Goal: Contribute content

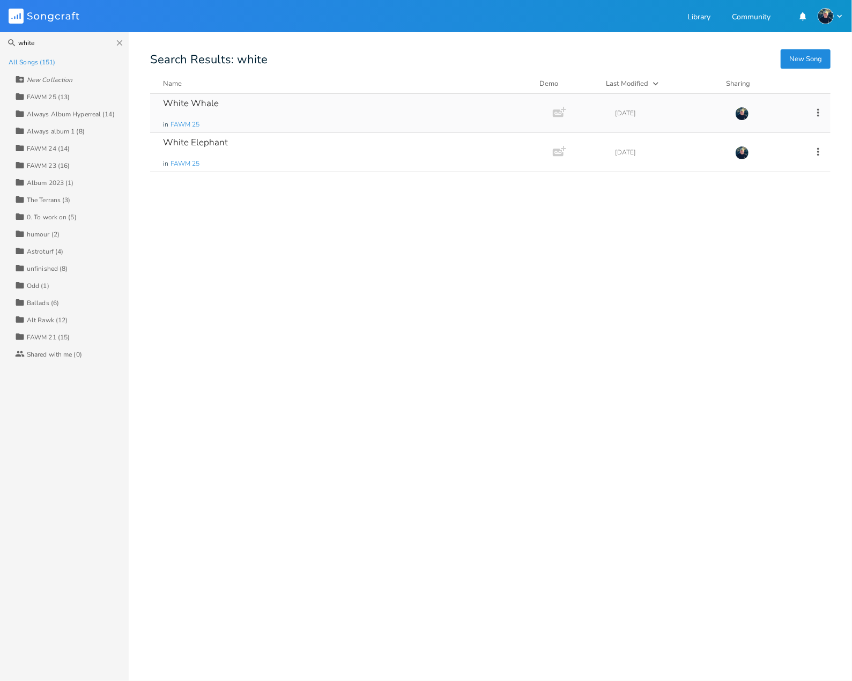
type input "white"
click at [195, 99] on div "White Whale" at bounding box center [191, 103] width 56 height 9
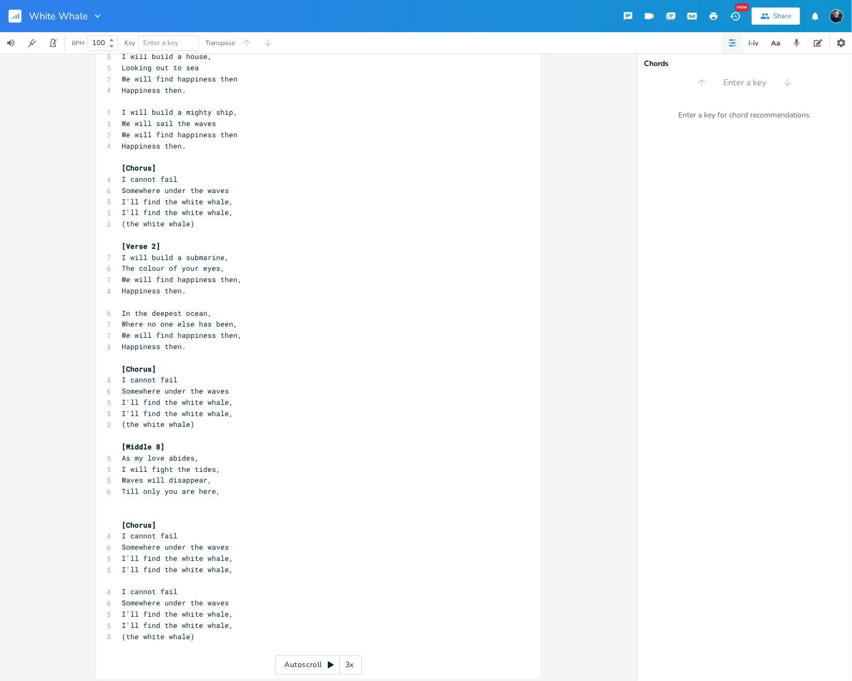
scroll to position [78, 0]
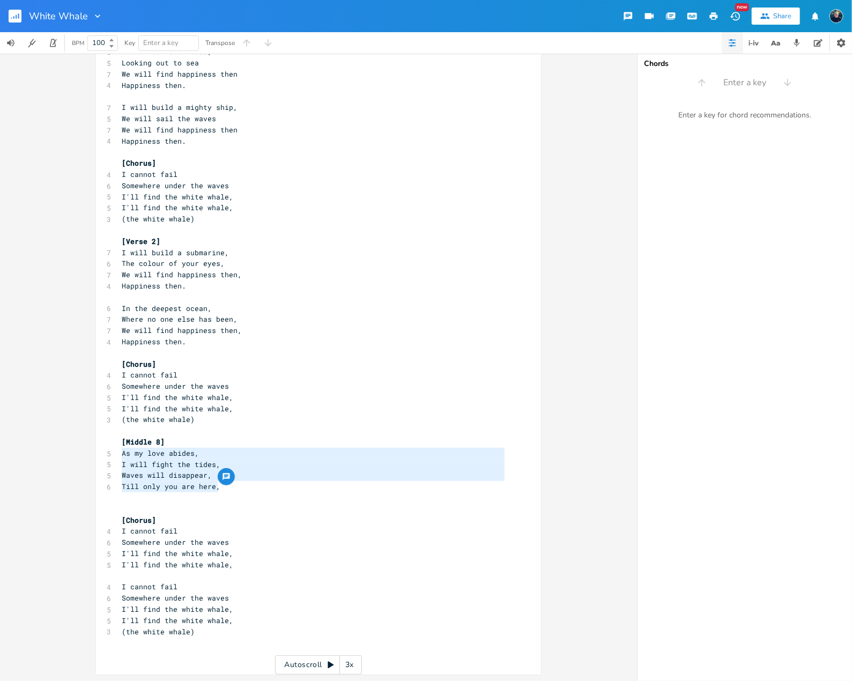
drag, startPoint x: 228, startPoint y: 484, endPoint x: 118, endPoint y: 458, distance: 113.4
click at [120, 458] on div "​ 3 The White whale ​ [verse 1] 5 I will build a house, 5 Looking out to sea 7 …" at bounding box center [313, 331] width 387 height 658
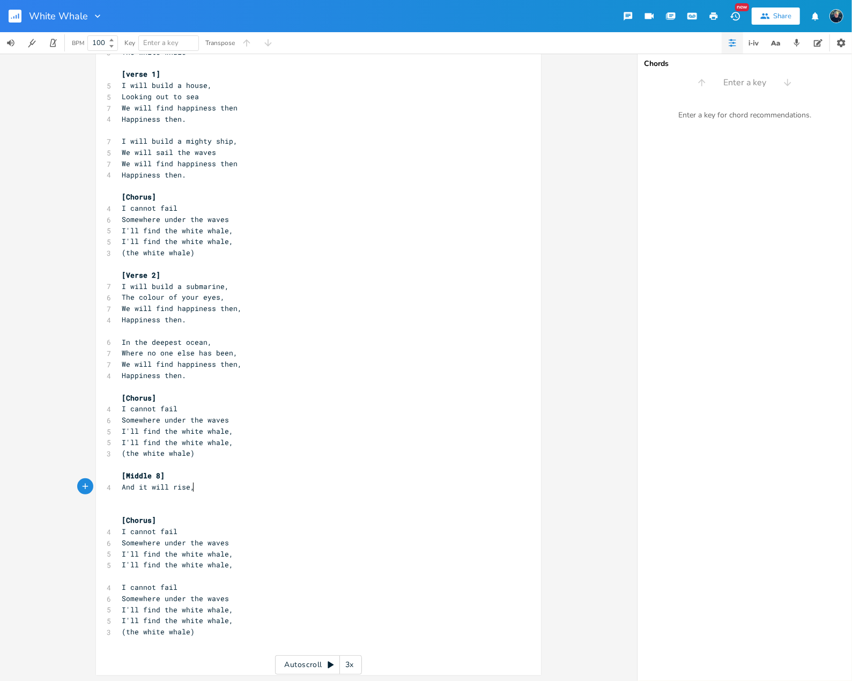
scroll to position [0, 49]
type textarea "And it will rise,"
type textarea "In the depe"
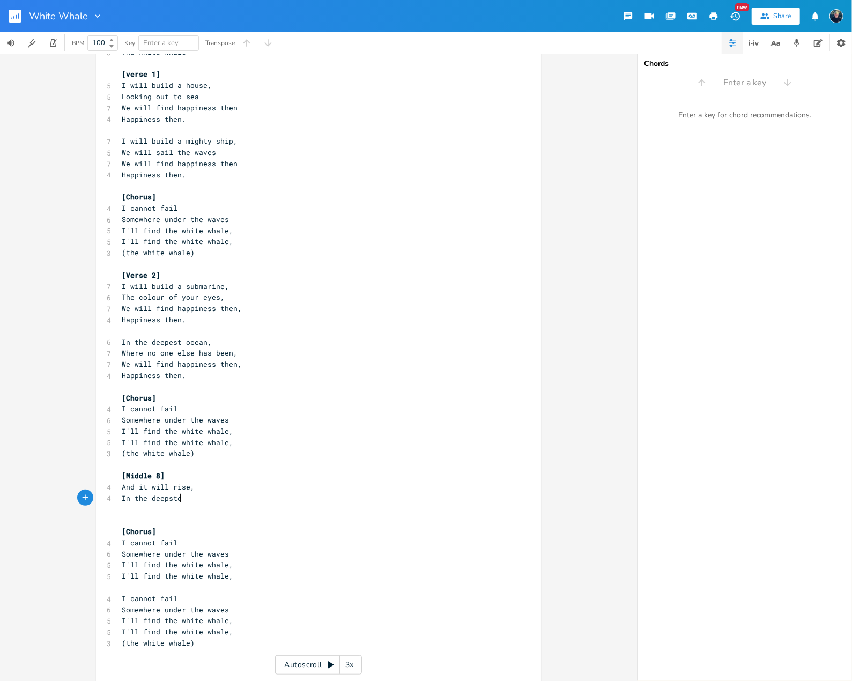
type textarea "epste o"
type textarea "est depths,"
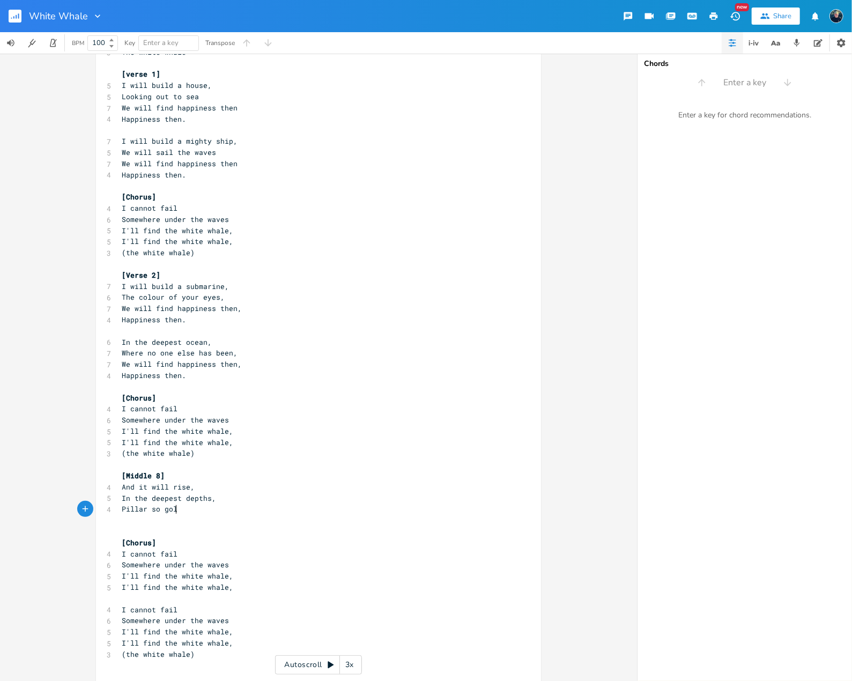
scroll to position [0, 42]
type textarea "Pillar so gold,"
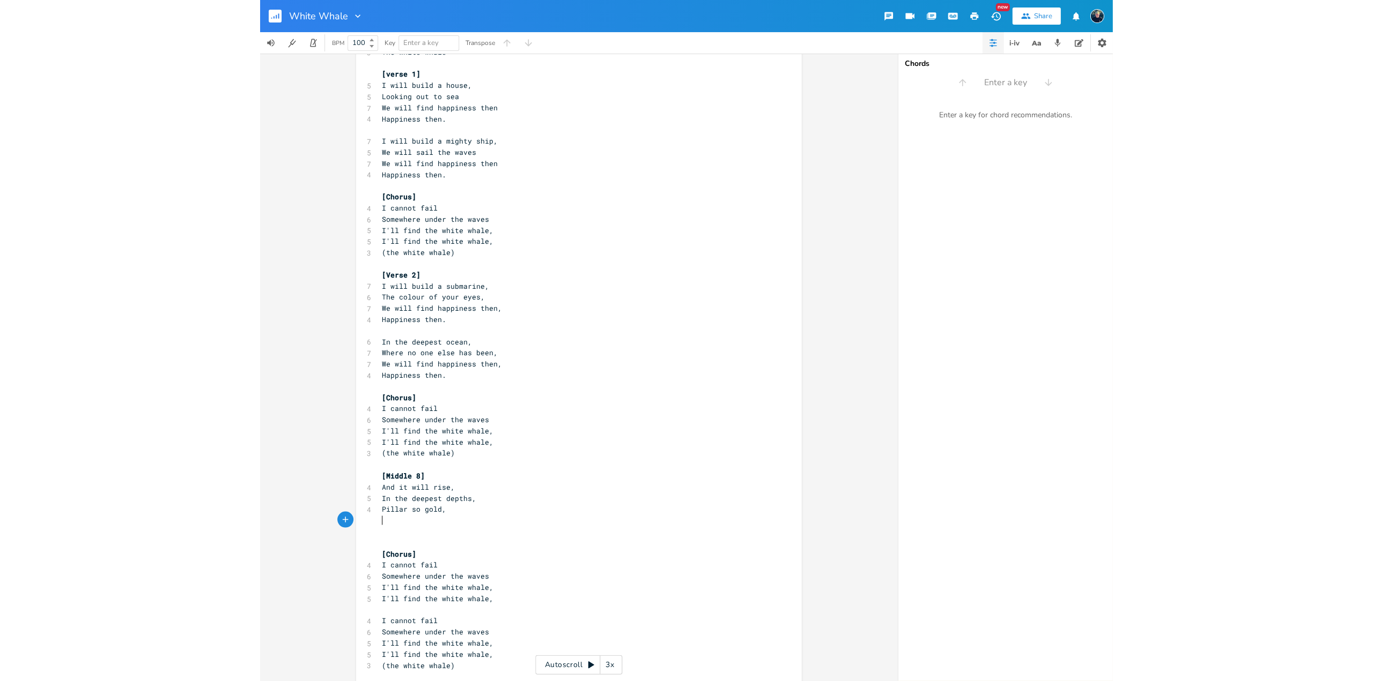
scroll to position [0, 0]
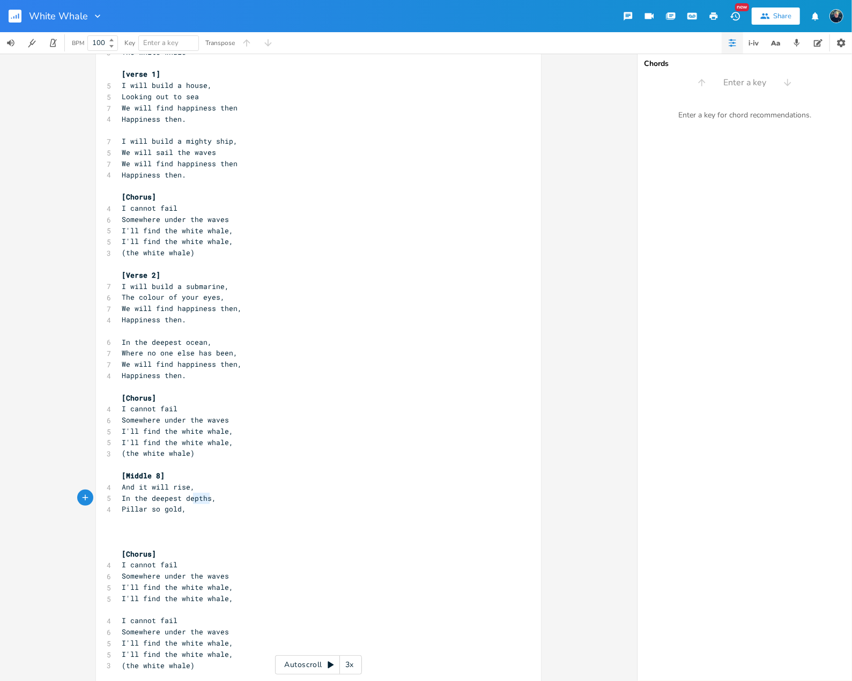
type textarea "depths"
drag, startPoint x: 198, startPoint y: 497, endPoint x: 182, endPoint y: 496, distance: 16.6
click at [182, 496] on span "In the deepest depths," at bounding box center [169, 498] width 94 height 10
click at [189, 516] on pre "​" at bounding box center [313, 520] width 387 height 11
click at [204, 499] on span "In the deepest depths," at bounding box center [169, 498] width 94 height 10
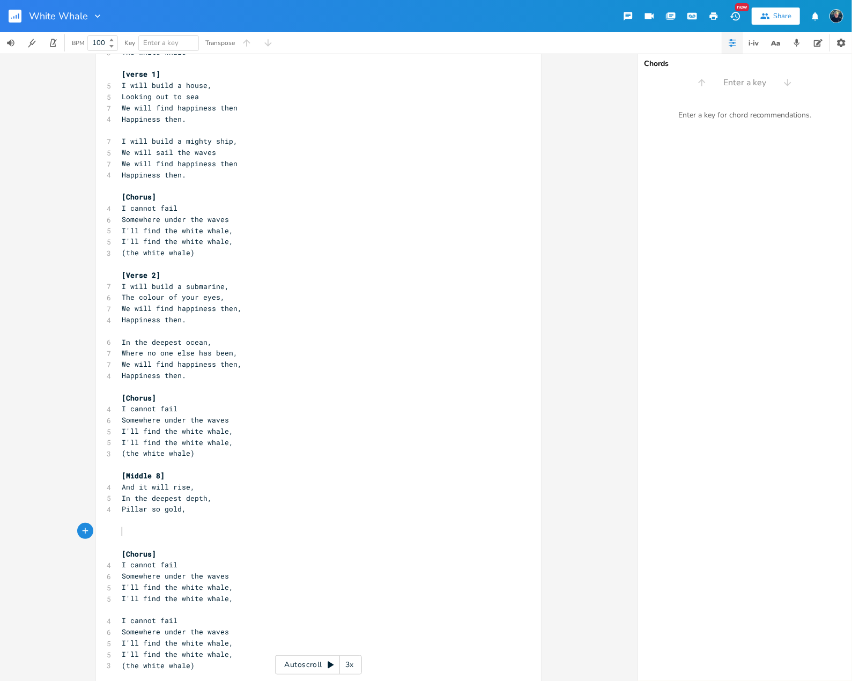
click at [213, 531] on pre "​" at bounding box center [313, 531] width 387 height 11
click at [204, 511] on pre "Pillar so gold," at bounding box center [313, 508] width 387 height 11
click at [182, 521] on pre "​" at bounding box center [313, 520] width 387 height 11
drag, startPoint x: 188, startPoint y: 508, endPoint x: 110, endPoint y: 510, distance: 77.8
click at [110, 510] on div "Pillar so gold, x ​ 3 The White whale ​ [verse 1] 5 I will build a house, 5 Loo…" at bounding box center [318, 362] width 445 height 692
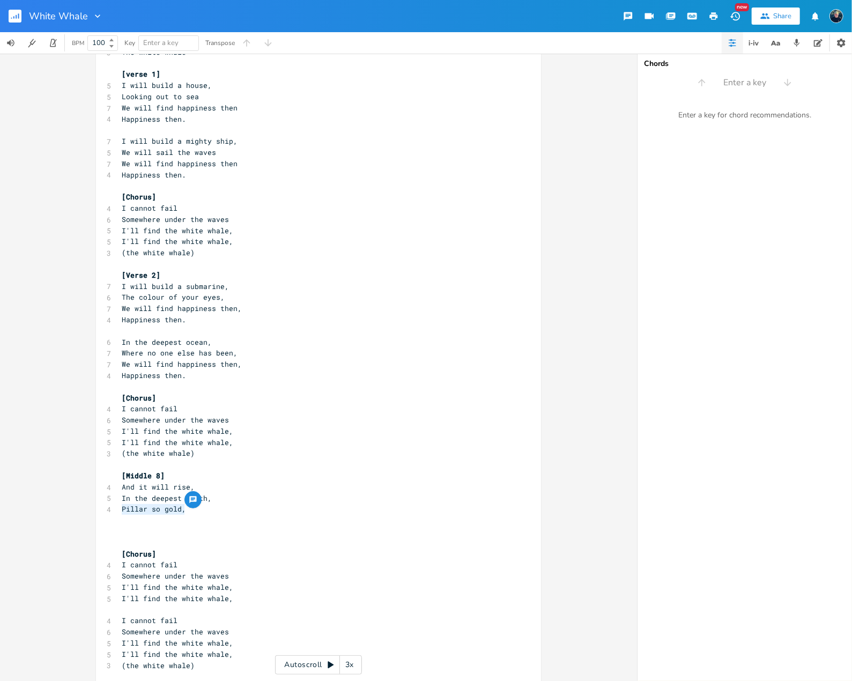
type textarea "Pillar so gold,"
click at [178, 513] on span "Pillar so gold," at bounding box center [154, 509] width 64 height 10
